Goal: Transaction & Acquisition: Purchase product/service

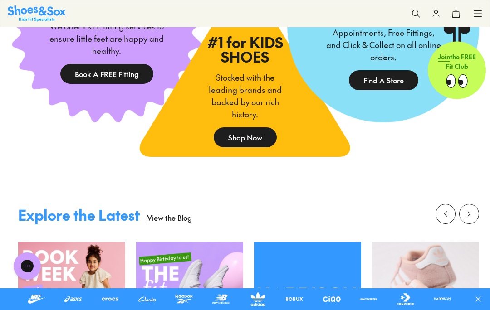
scroll to position [1484, 0]
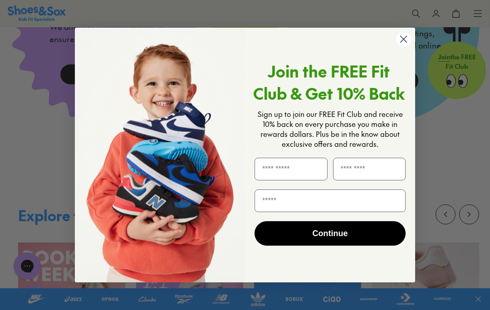
click at [406, 47] on circle "Close dialog" at bounding box center [403, 39] width 15 height 15
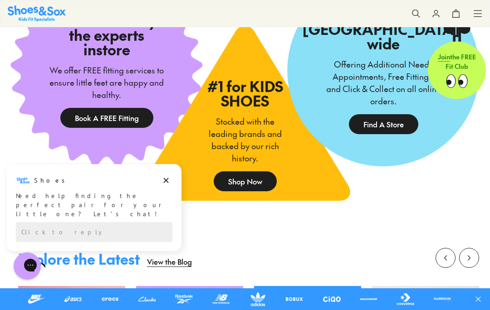
scroll to position [1431, 0]
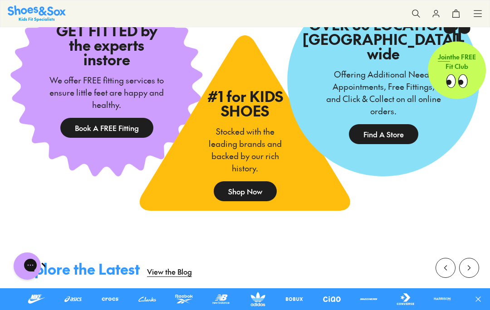
click at [172, 211] on img at bounding box center [245, 123] width 210 height 176
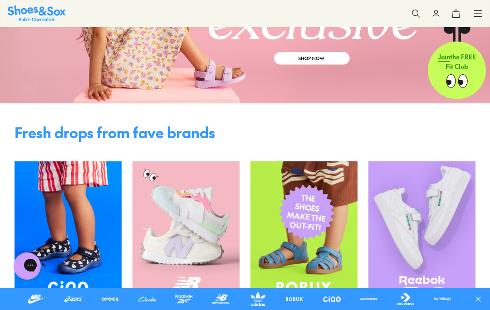
scroll to position [0, 0]
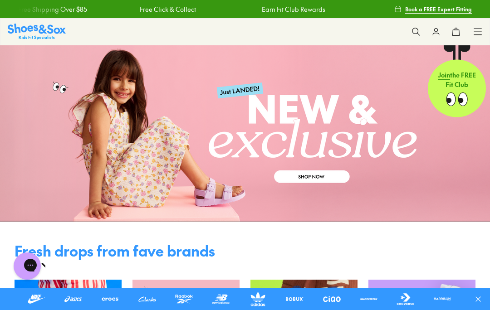
click at [476, 25] on div "Shop All Shop All Shop All New Arrivals Up to 40% Off Sale Online Only Best Sel…" at bounding box center [477, 32] width 9 height 26
click at [480, 28] on icon at bounding box center [477, 31] width 9 height 9
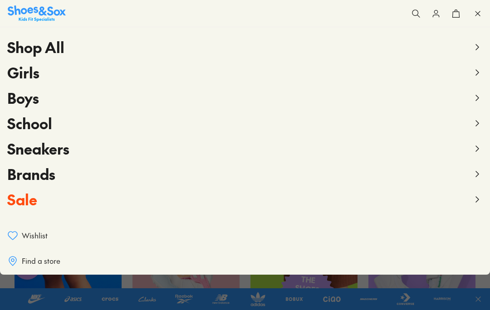
scroll to position [37, 0]
click at [29, 77] on span "Girls" at bounding box center [23, 72] width 32 height 20
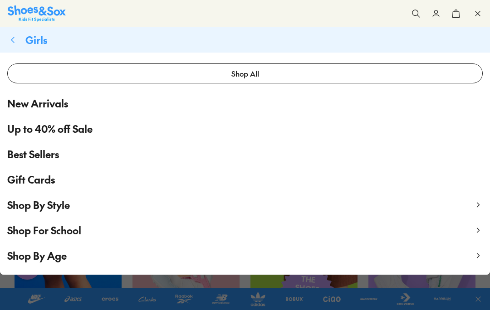
click at [54, 257] on span "Shop By Age" at bounding box center [36, 256] width 59 height 14
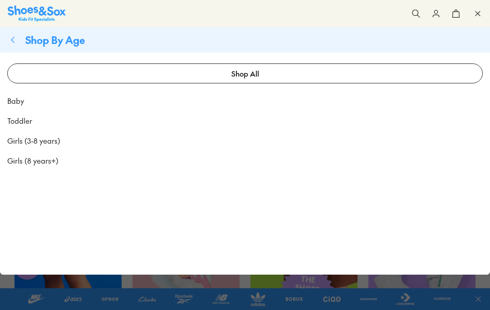
click at [58, 155] on link "Girls (8 years+)" at bounding box center [245, 161] width 490 height 20
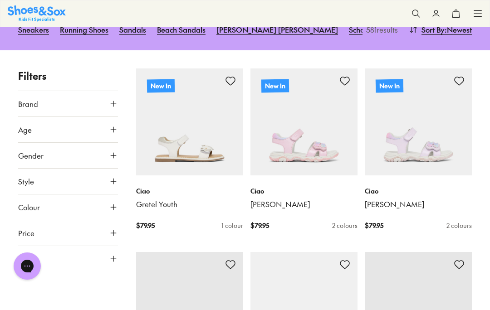
click at [117, 254] on icon at bounding box center [113, 258] width 9 height 9
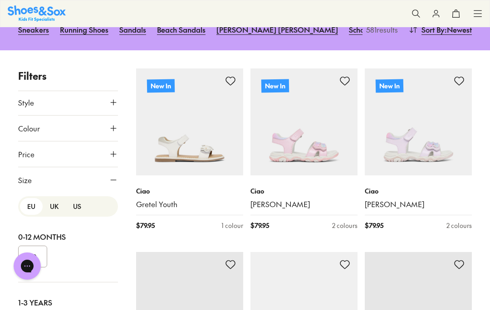
scroll to position [78, 0]
click at [56, 201] on button "UK" at bounding box center [54, 207] width 23 height 17
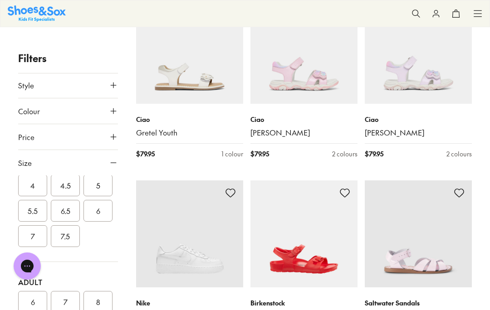
scroll to position [429, 0]
click at [98, 306] on button "8" at bounding box center [97, 302] width 29 height 22
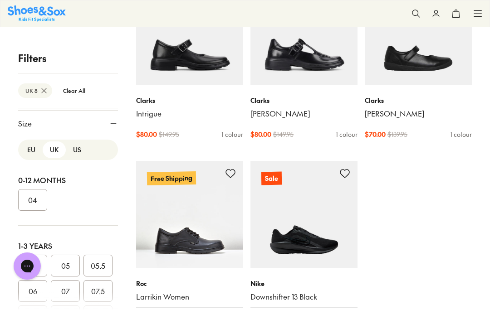
click at [78, 154] on button "US" at bounding box center [77, 150] width 23 height 17
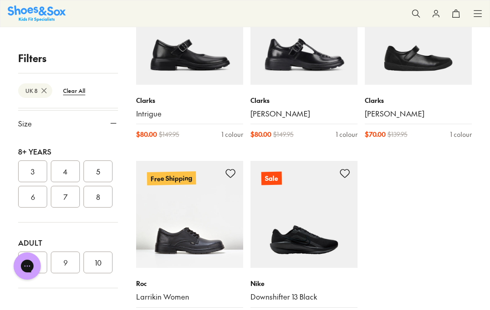
click at [111, 243] on div "Adult" at bounding box center [68, 242] width 100 height 11
click at [102, 268] on button "10" at bounding box center [97, 263] width 29 height 22
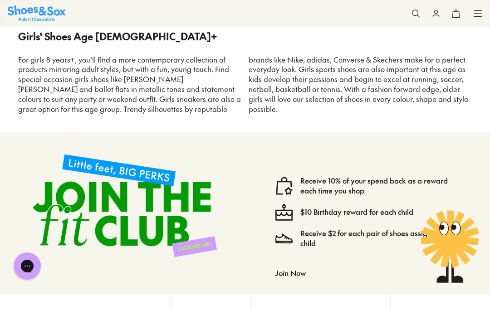
scroll to position [1319, 0]
